Goal: Find specific page/section: Find specific page/section

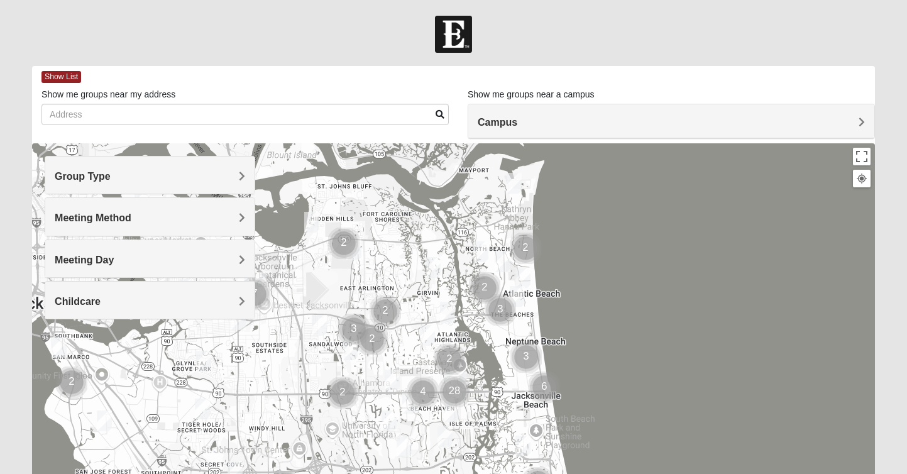
click at [150, 174] on h4 "Group Type" at bounding box center [150, 176] width 191 height 12
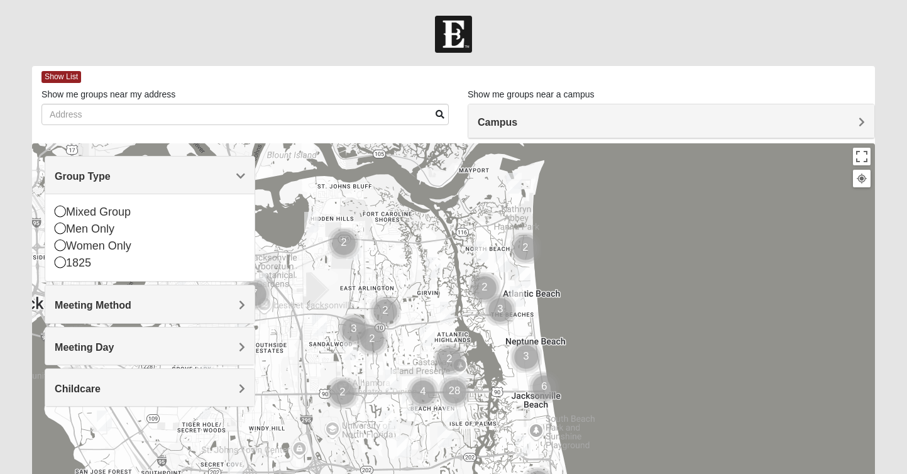
click at [233, 304] on h4 "Meeting Method" at bounding box center [150, 305] width 191 height 12
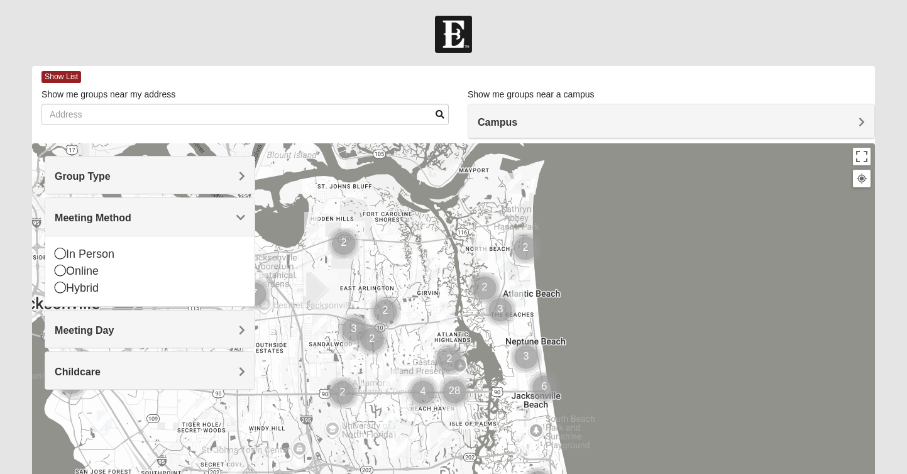
click at [206, 324] on h4 "Meeting Day" at bounding box center [150, 330] width 191 height 12
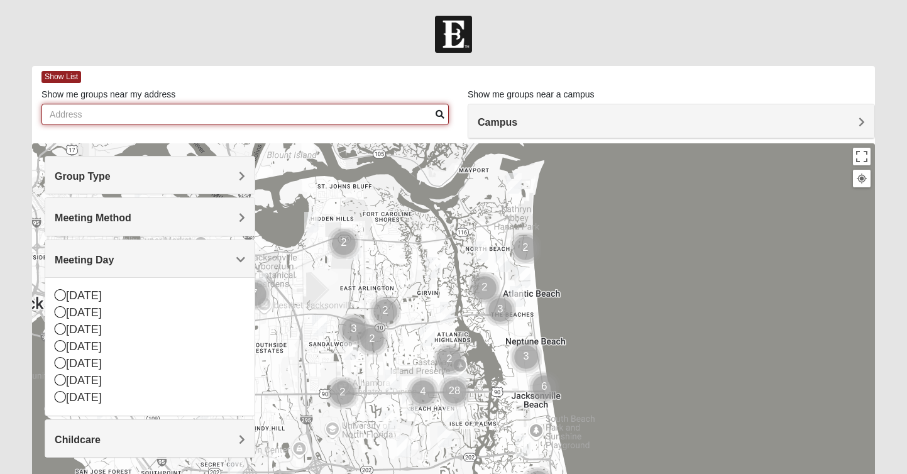
click at [108, 118] on input "Show me groups near my address" at bounding box center [245, 114] width 407 height 21
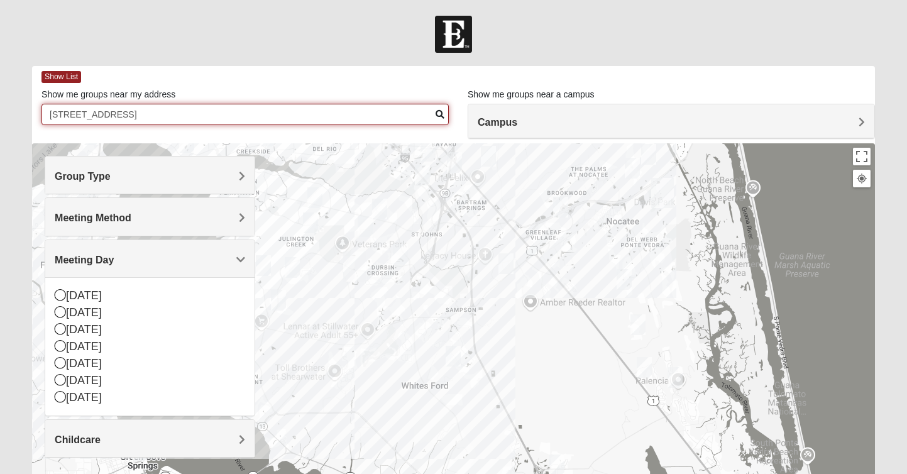
type input "[STREET_ADDRESS]"
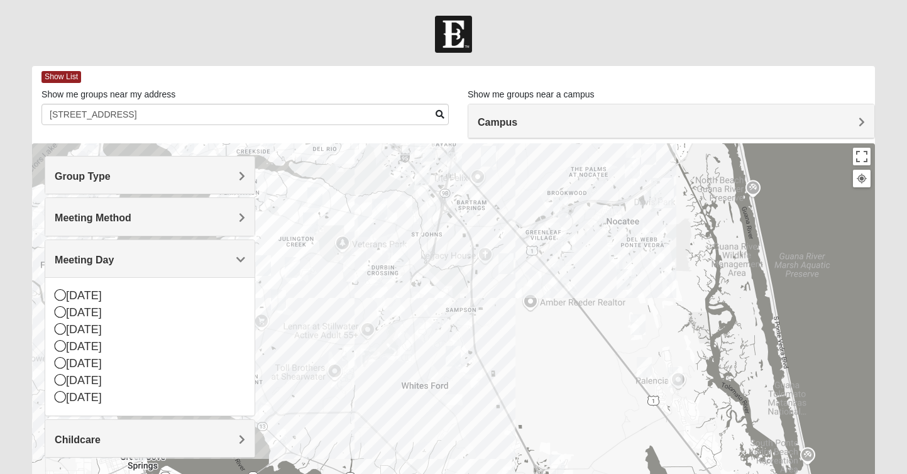
click at [454, 384] on div at bounding box center [453, 394] width 843 height 503
click at [455, 355] on img "Mixed Stevens 32092" at bounding box center [453, 356] width 15 height 21
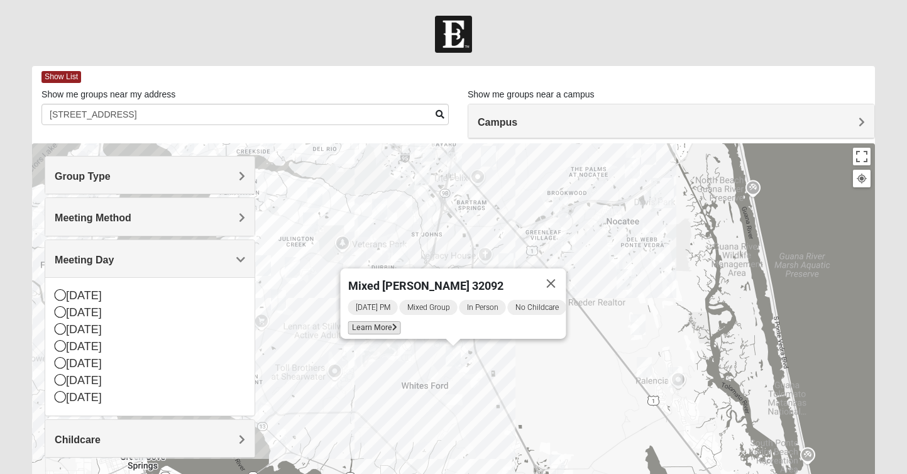
click at [368, 323] on span "Learn More" at bounding box center [374, 327] width 53 height 13
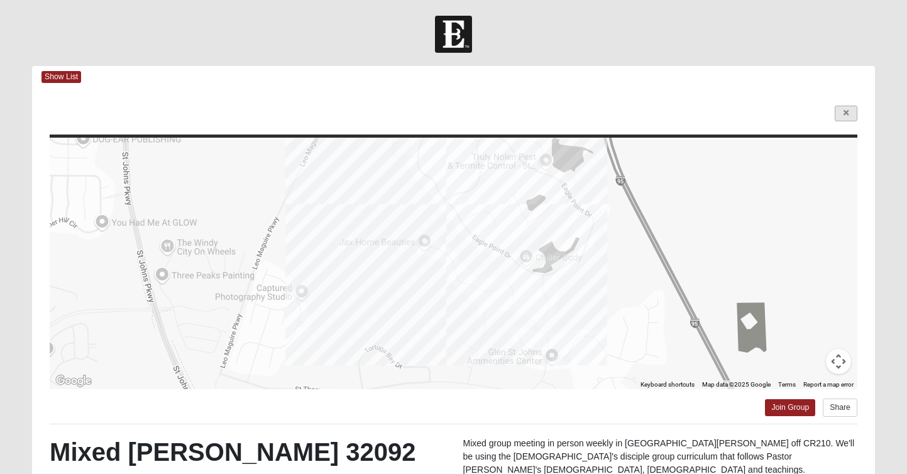
click at [844, 111] on icon at bounding box center [846, 113] width 5 height 8
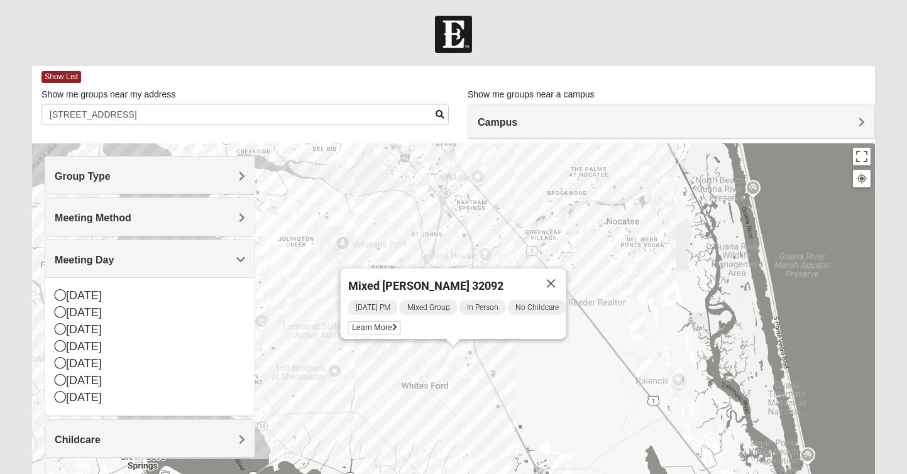
click at [645, 370] on img "Mixed Gerville-Reache 32095" at bounding box center [644, 367] width 15 height 21
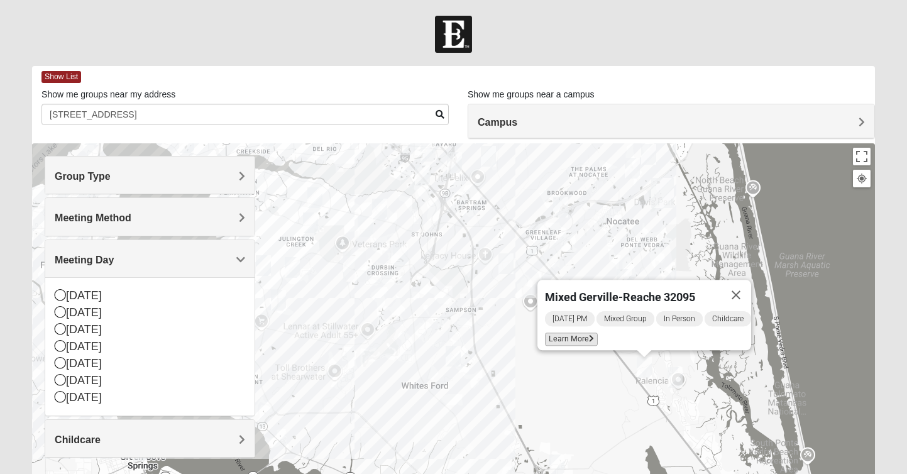
click at [589, 335] on icon at bounding box center [591, 339] width 5 height 8
